Goal: Obtain resource: Download file/media

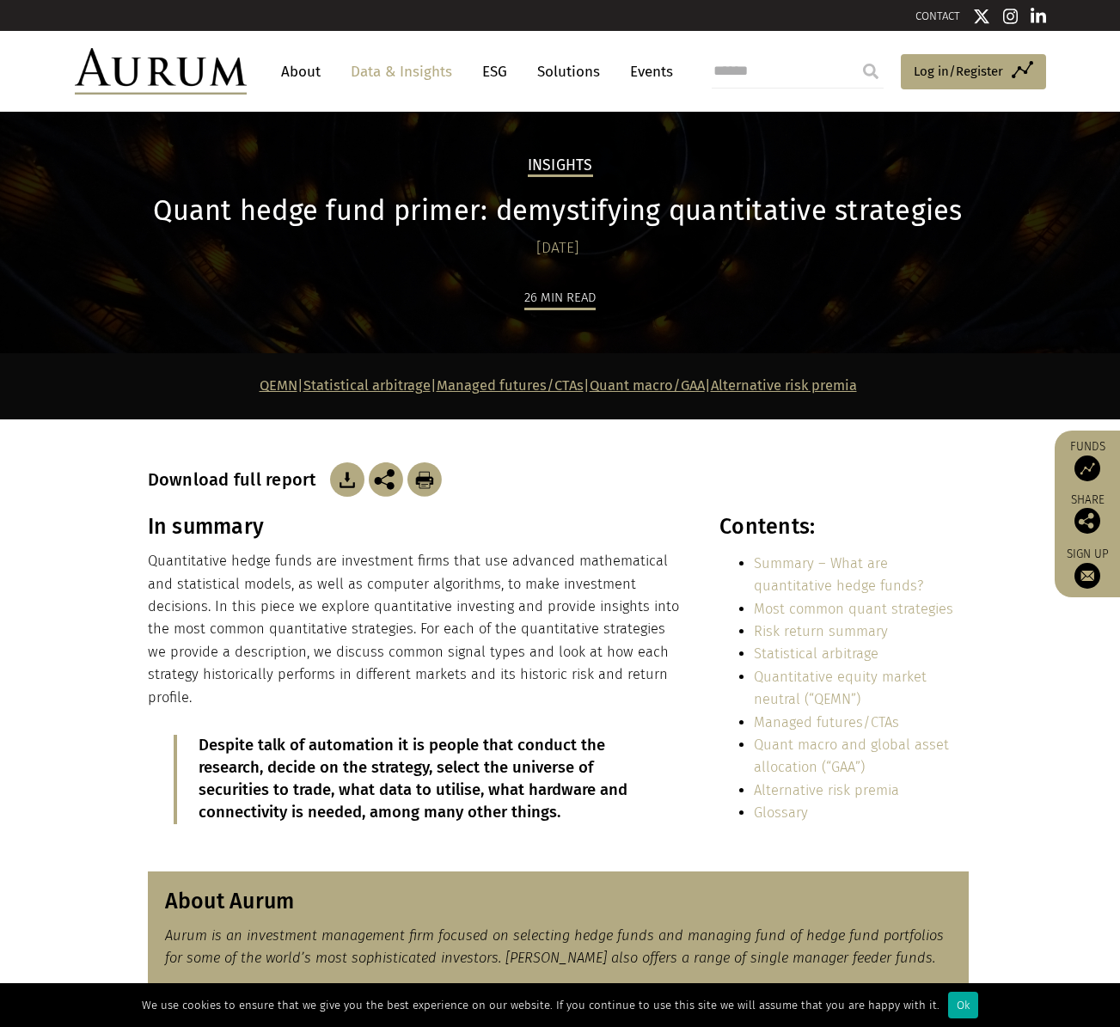
click at [335, 474] on img at bounding box center [347, 479] width 34 height 34
click at [425, 70] on link "Data & Insights" at bounding box center [401, 72] width 119 height 32
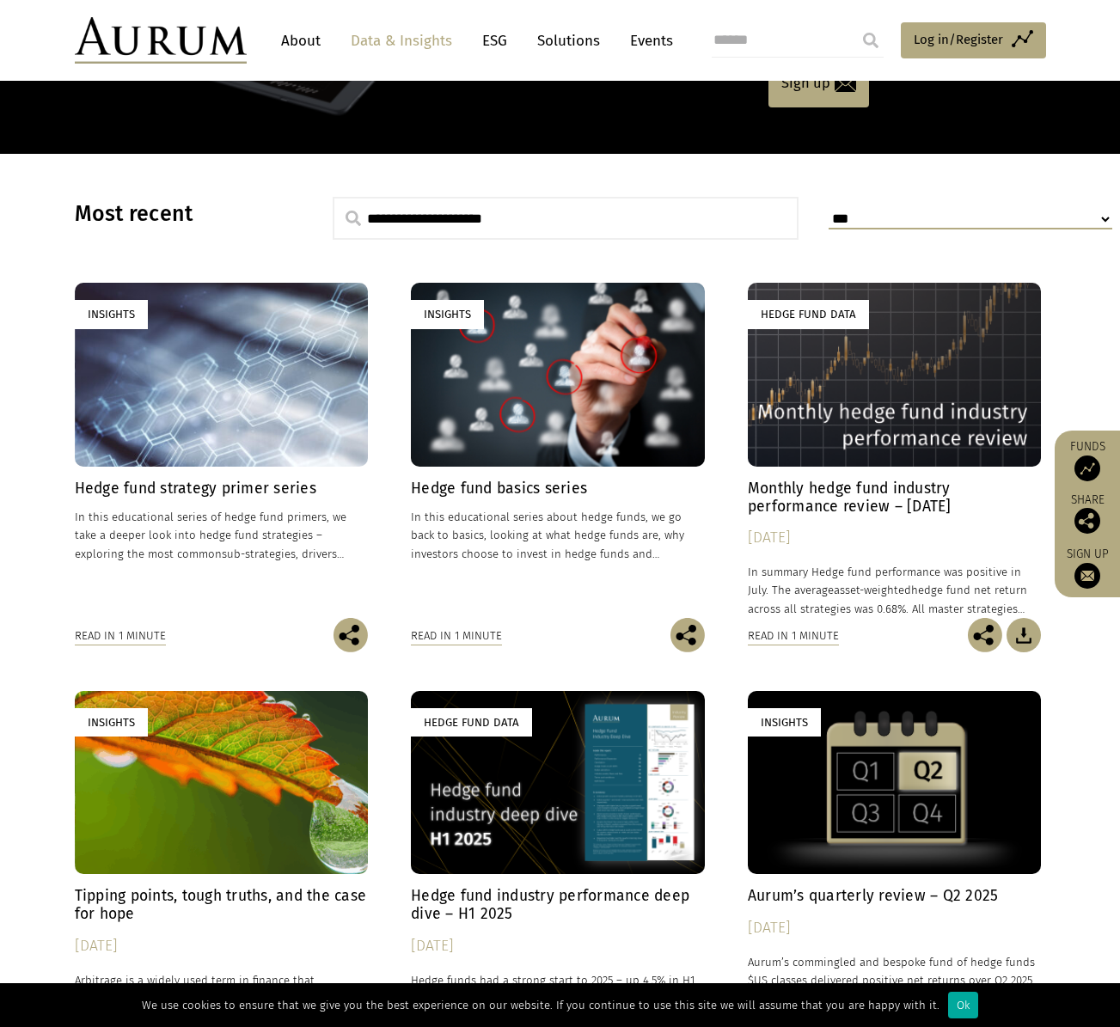
scroll to position [344, 0]
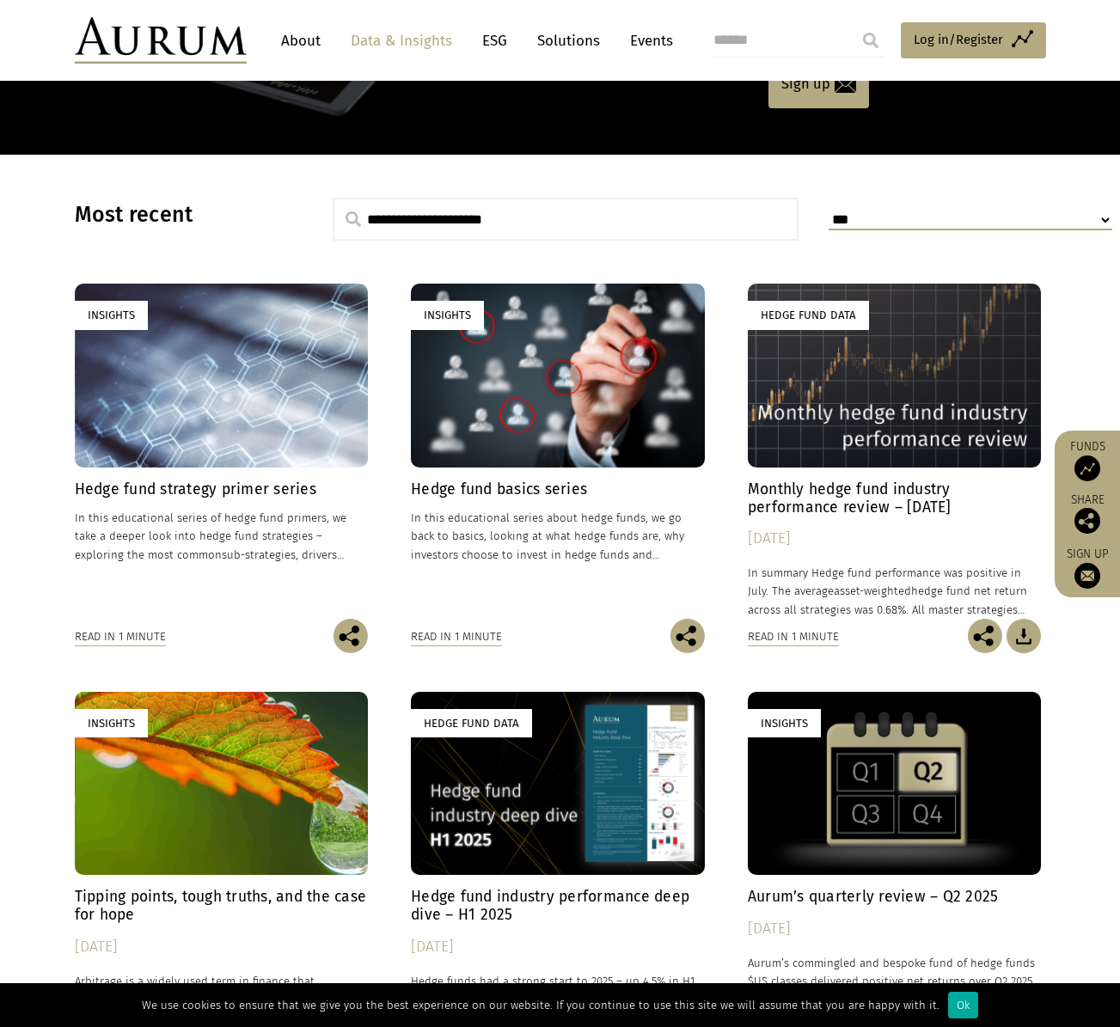
click at [473, 217] on input "text" at bounding box center [566, 219] width 467 height 43
type input "**********"
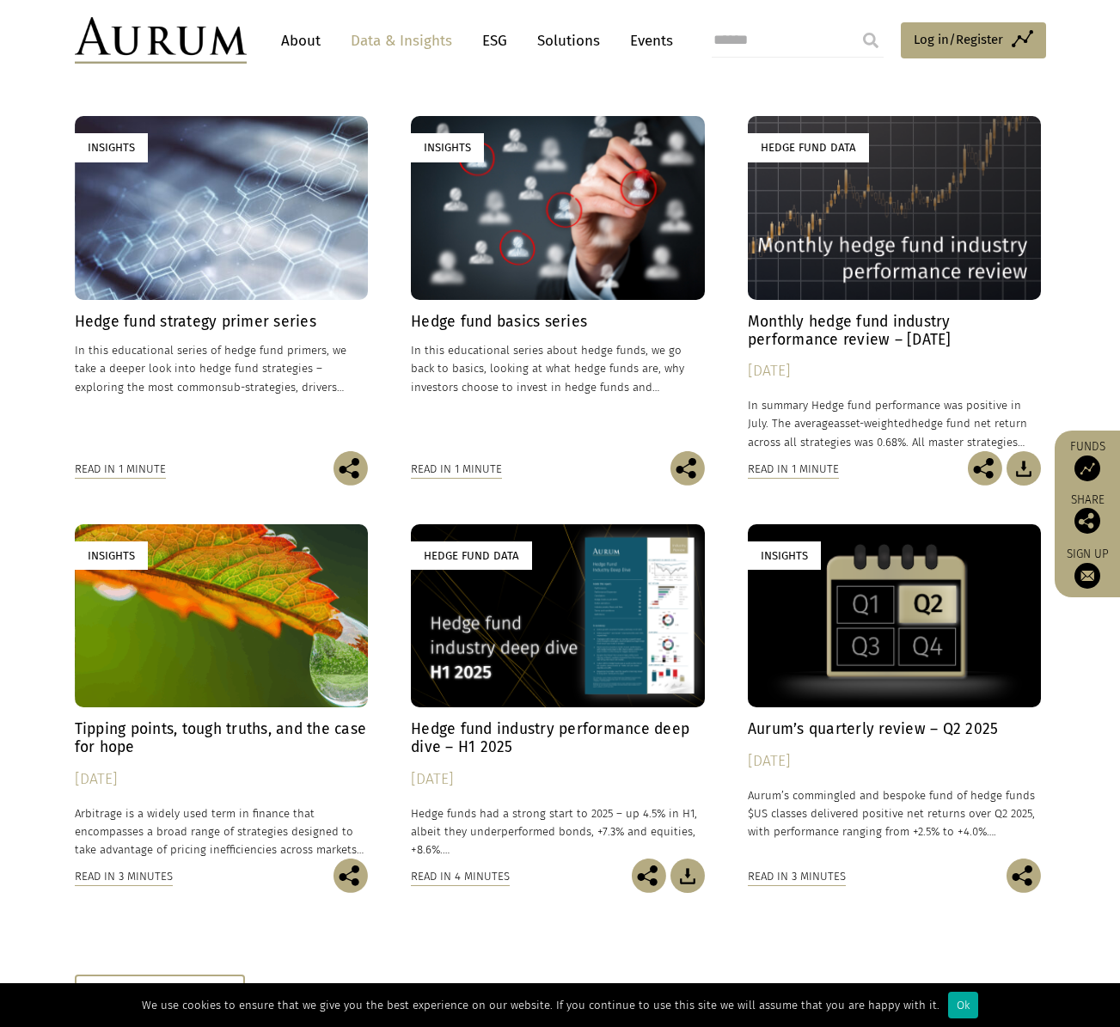
scroll to position [516, 0]
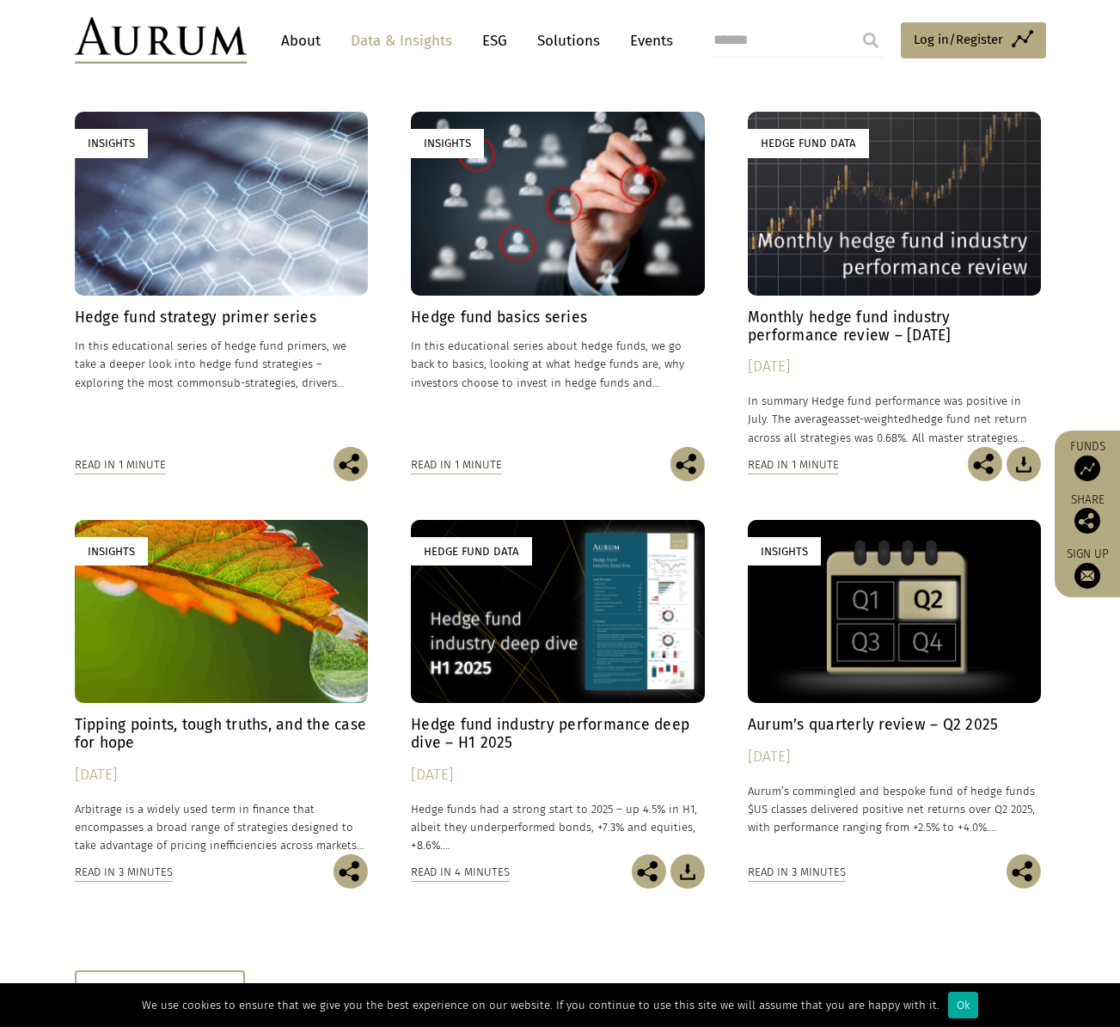
click at [164, 306] on link "Insights Hedge fund strategy primer series In this educational series of hedge …" at bounding box center [222, 279] width 294 height 334
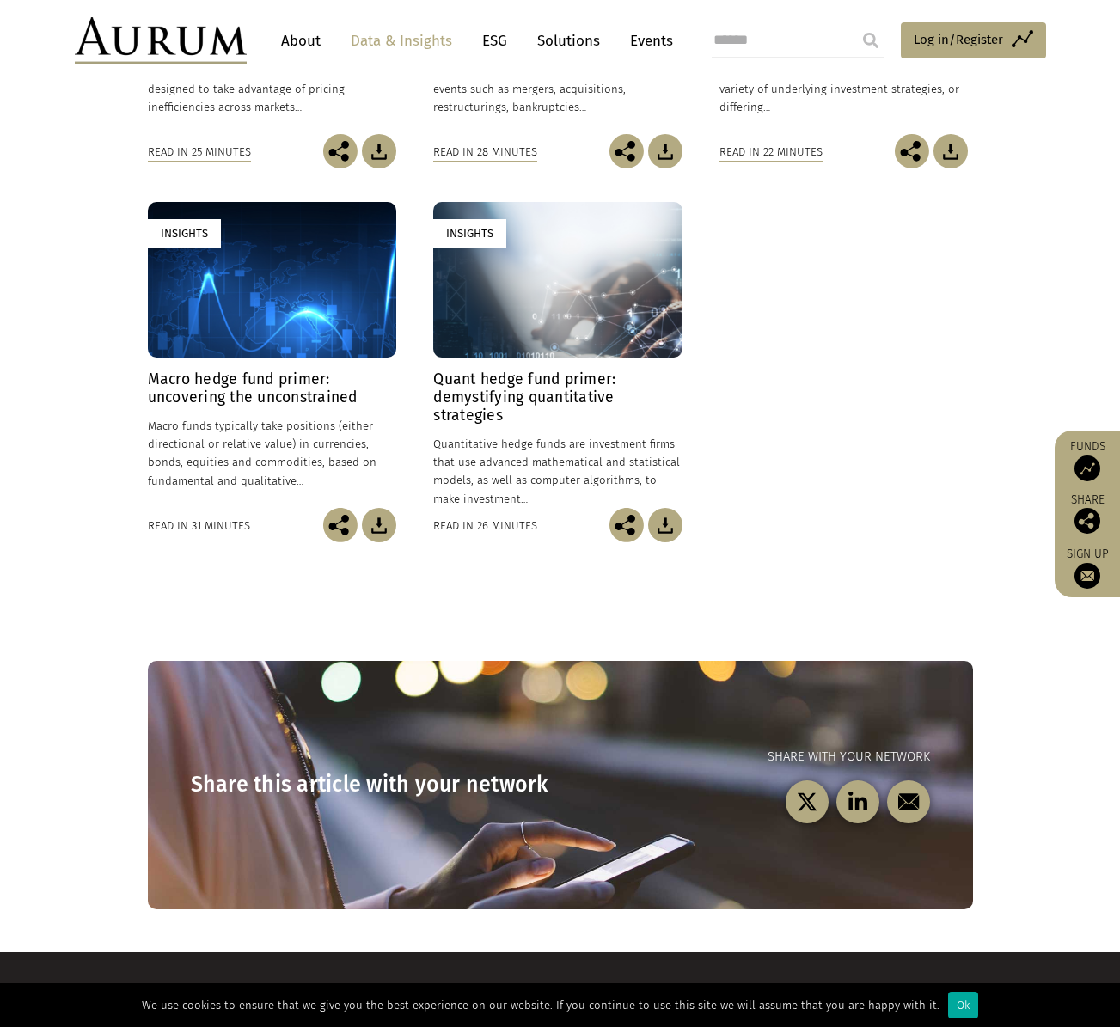
scroll to position [450, 0]
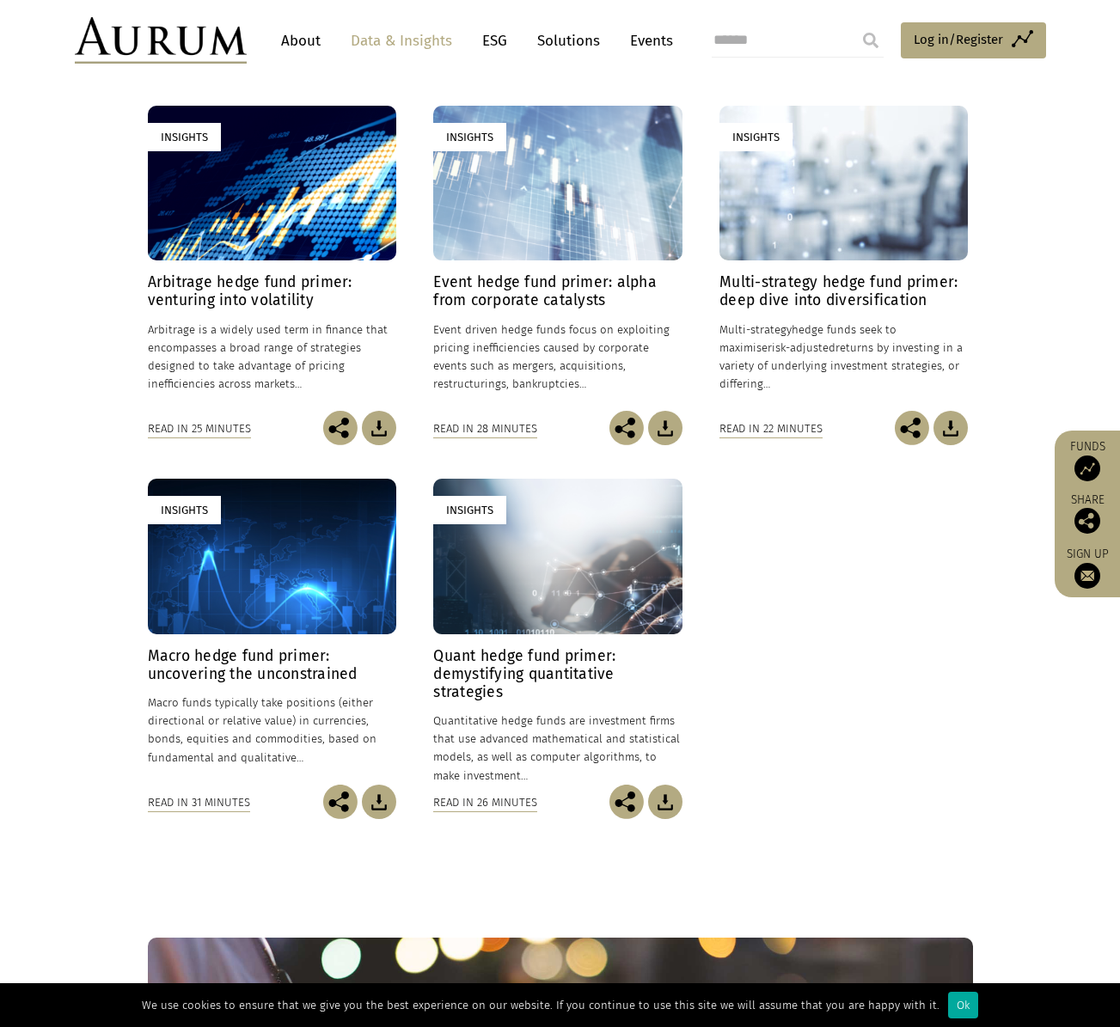
click at [213, 609] on div "Insights" at bounding box center [272, 557] width 248 height 156
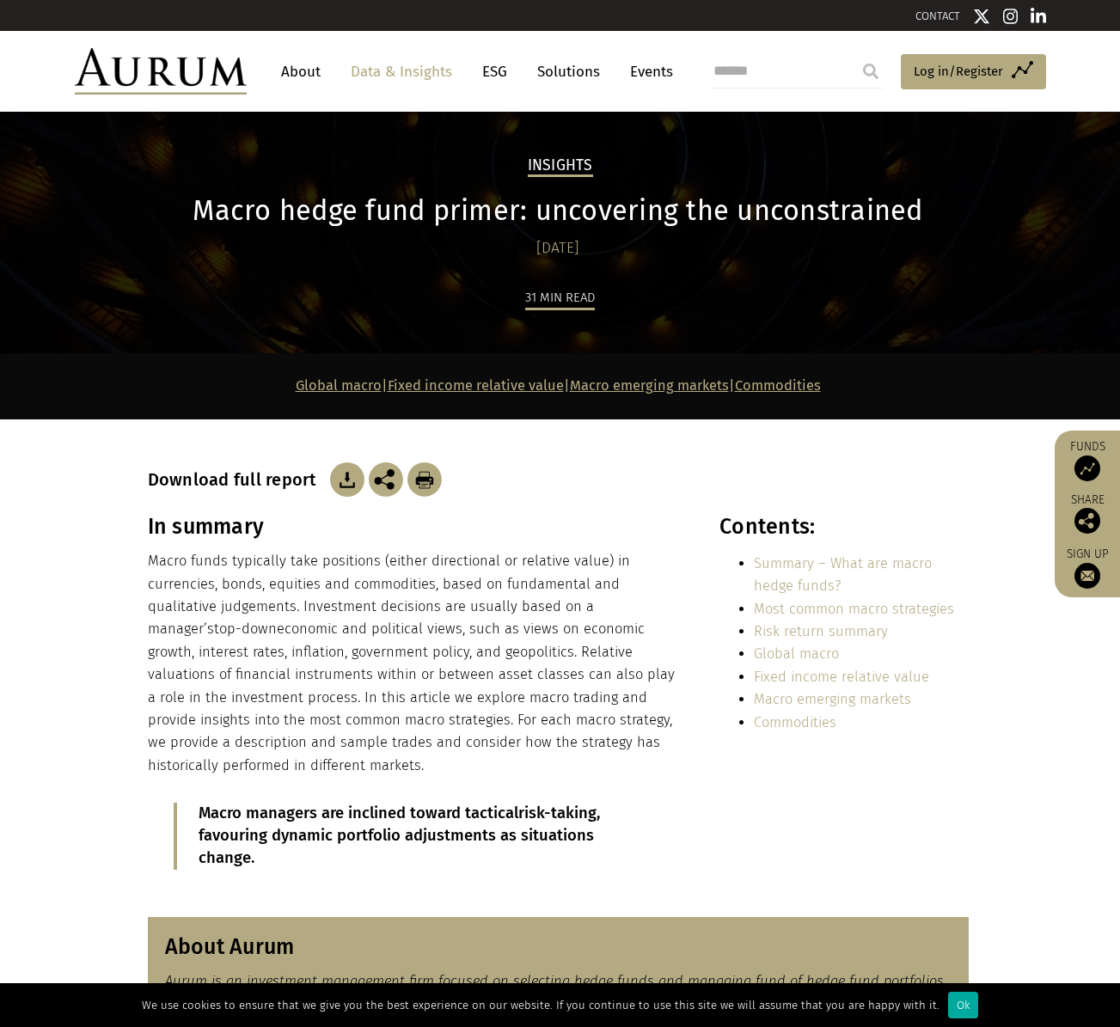
click at [337, 468] on img at bounding box center [347, 479] width 34 height 34
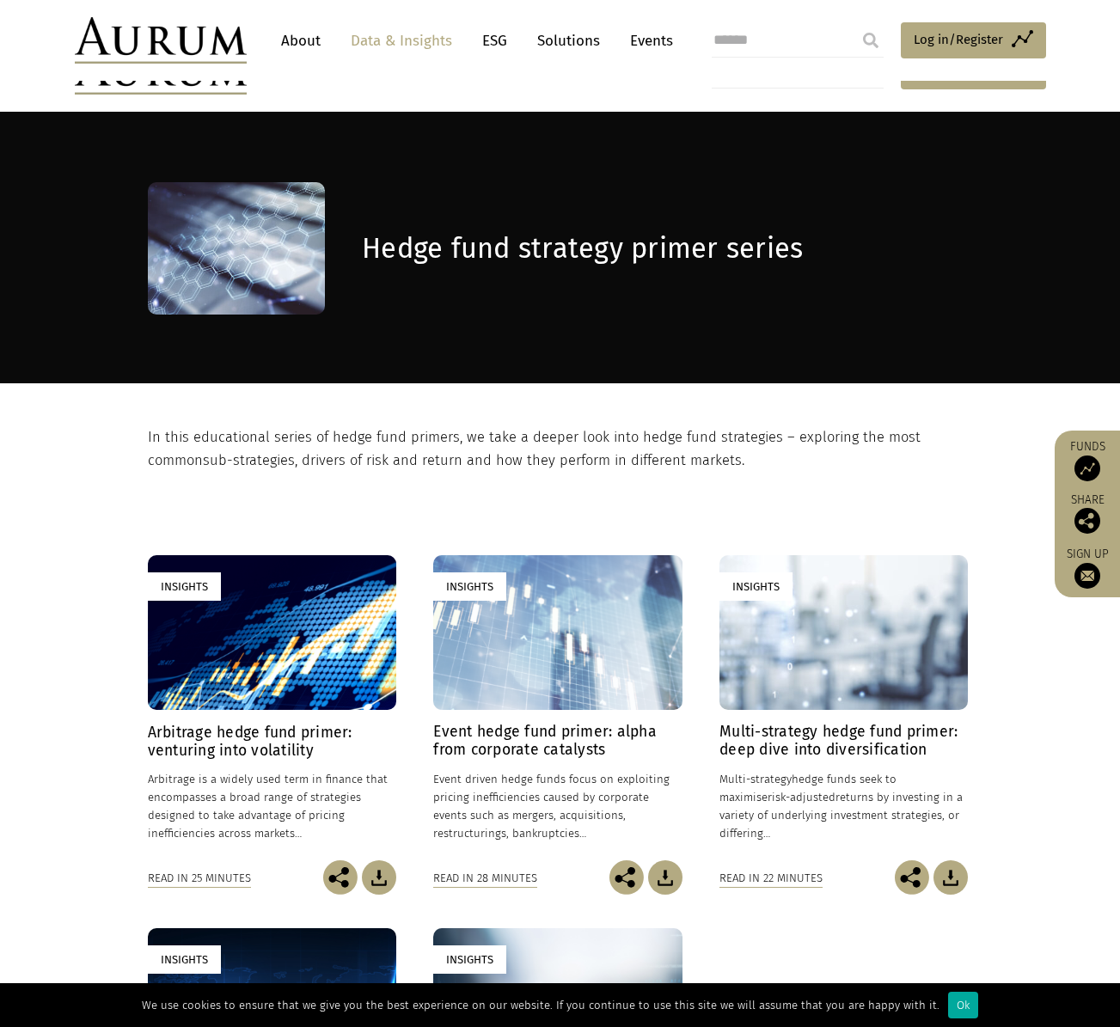
scroll to position [450, 0]
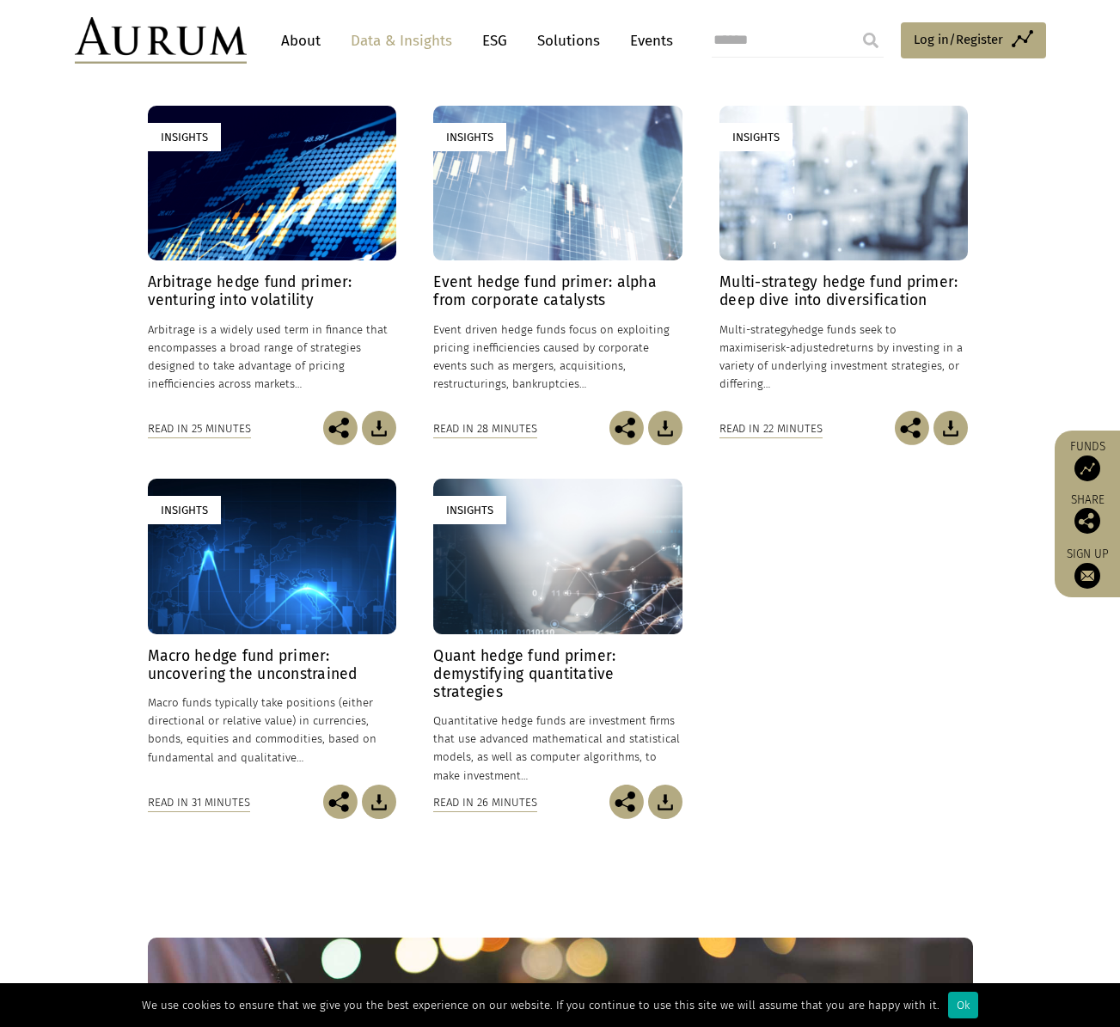
click at [800, 345] on p "Multi-strategy hedge funds seek to maximise risk-adjusted returns by investing …" at bounding box center [843, 357] width 248 height 73
click at [524, 326] on p "Event driven hedge funds focus on exploiting pricing inefficiencies caused by c…" at bounding box center [557, 357] width 248 height 73
click at [245, 279] on h4 "Arbitrage hedge fund primer: venturing into volatility" at bounding box center [272, 291] width 248 height 36
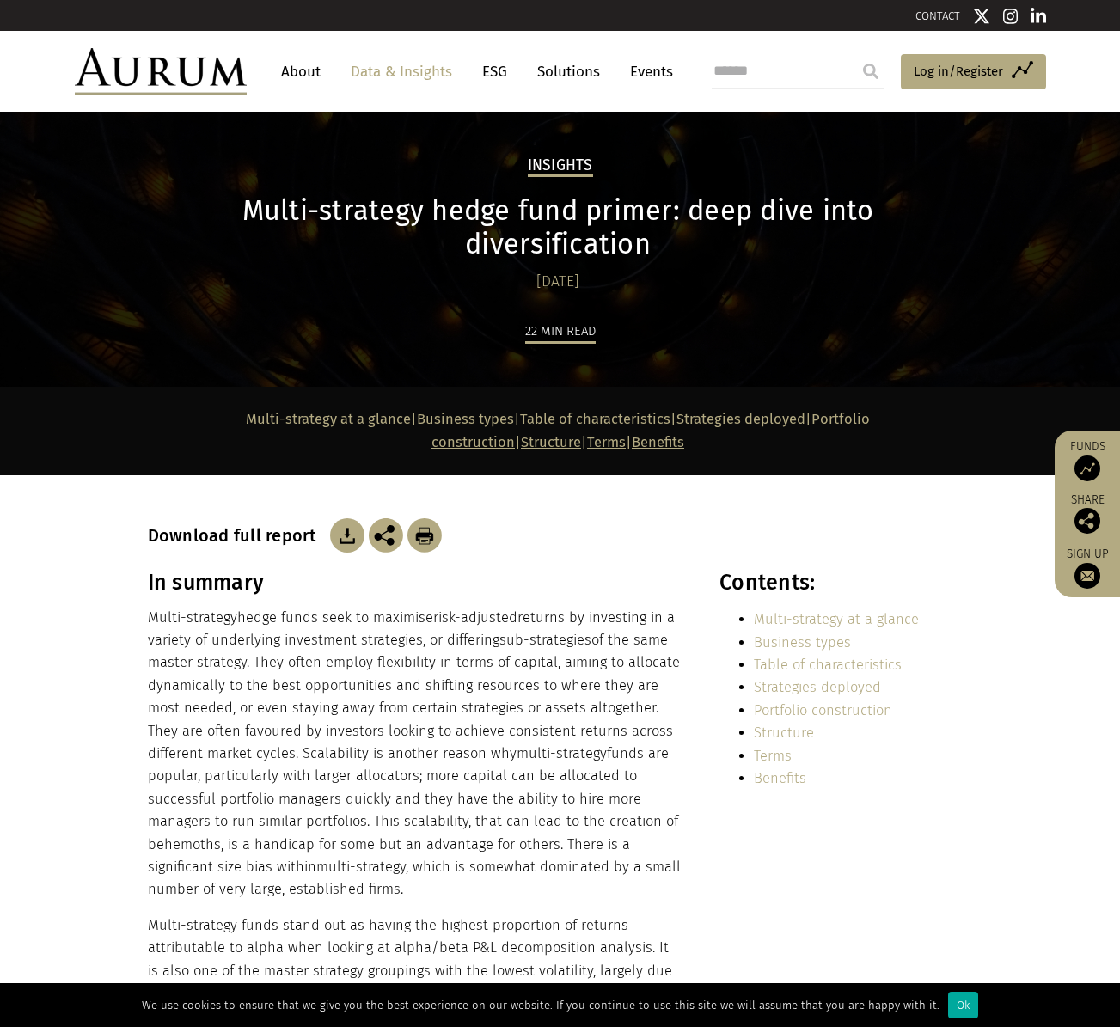
click at [340, 518] on img at bounding box center [347, 535] width 34 height 34
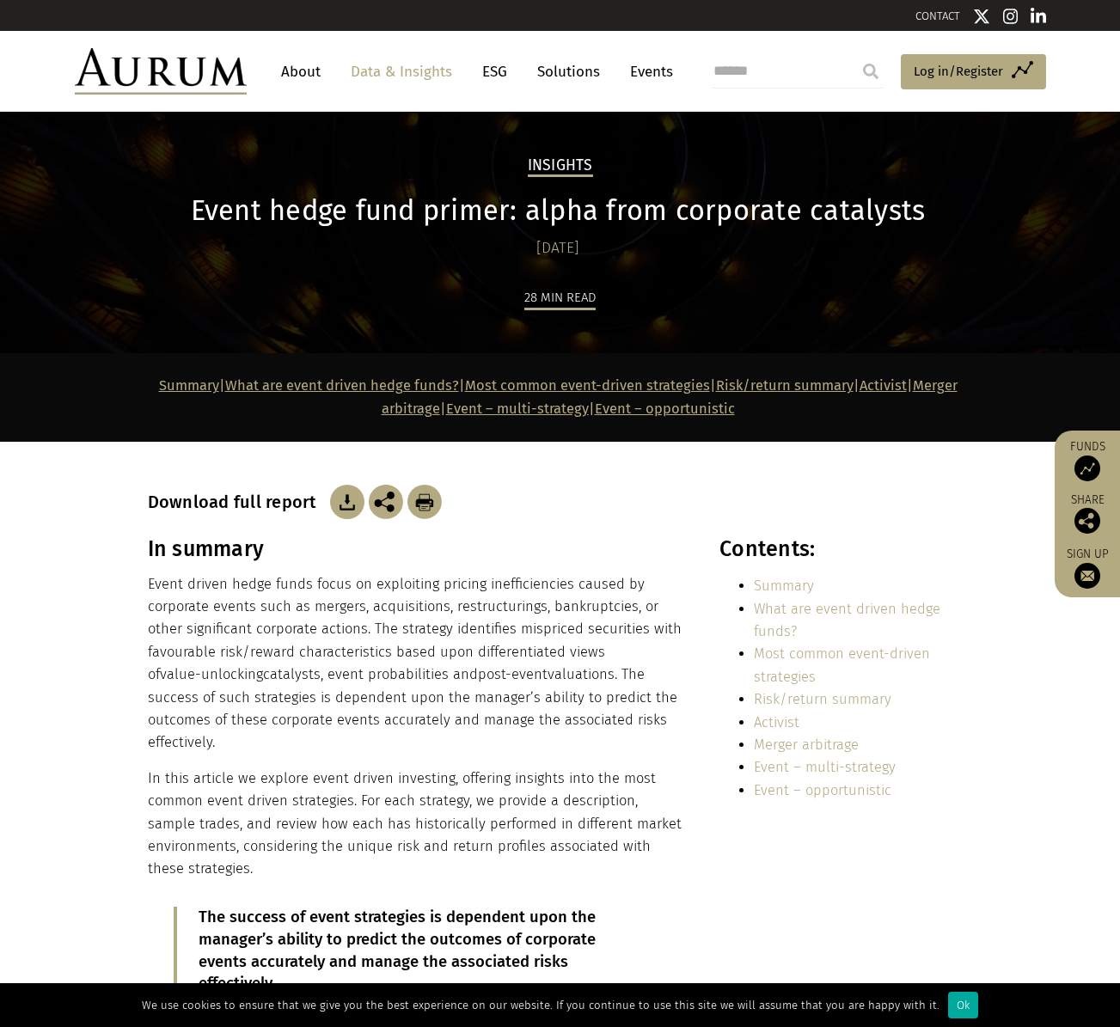
click at [340, 488] on img at bounding box center [347, 502] width 34 height 34
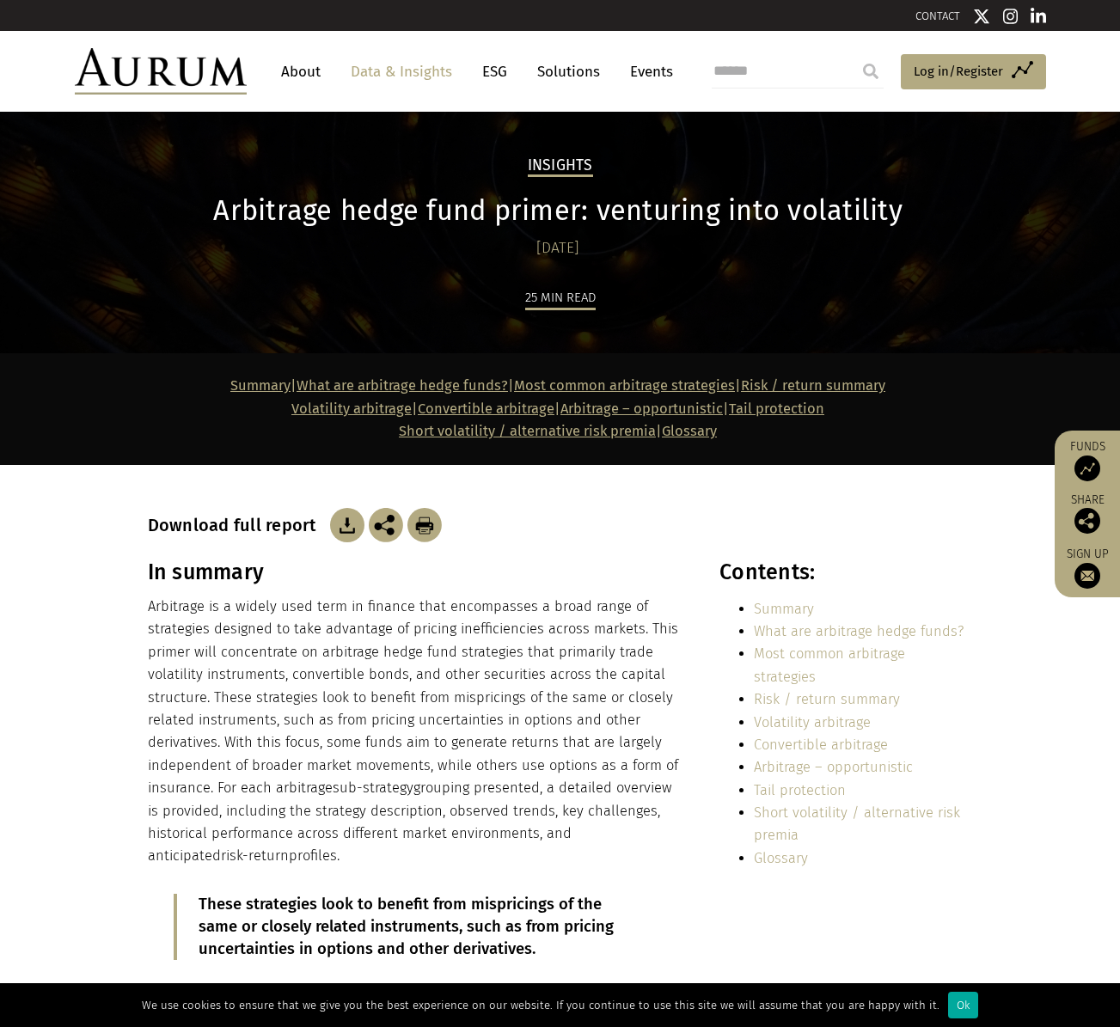
click at [339, 521] on img at bounding box center [347, 525] width 34 height 34
